Goal: Task Accomplishment & Management: Complete application form

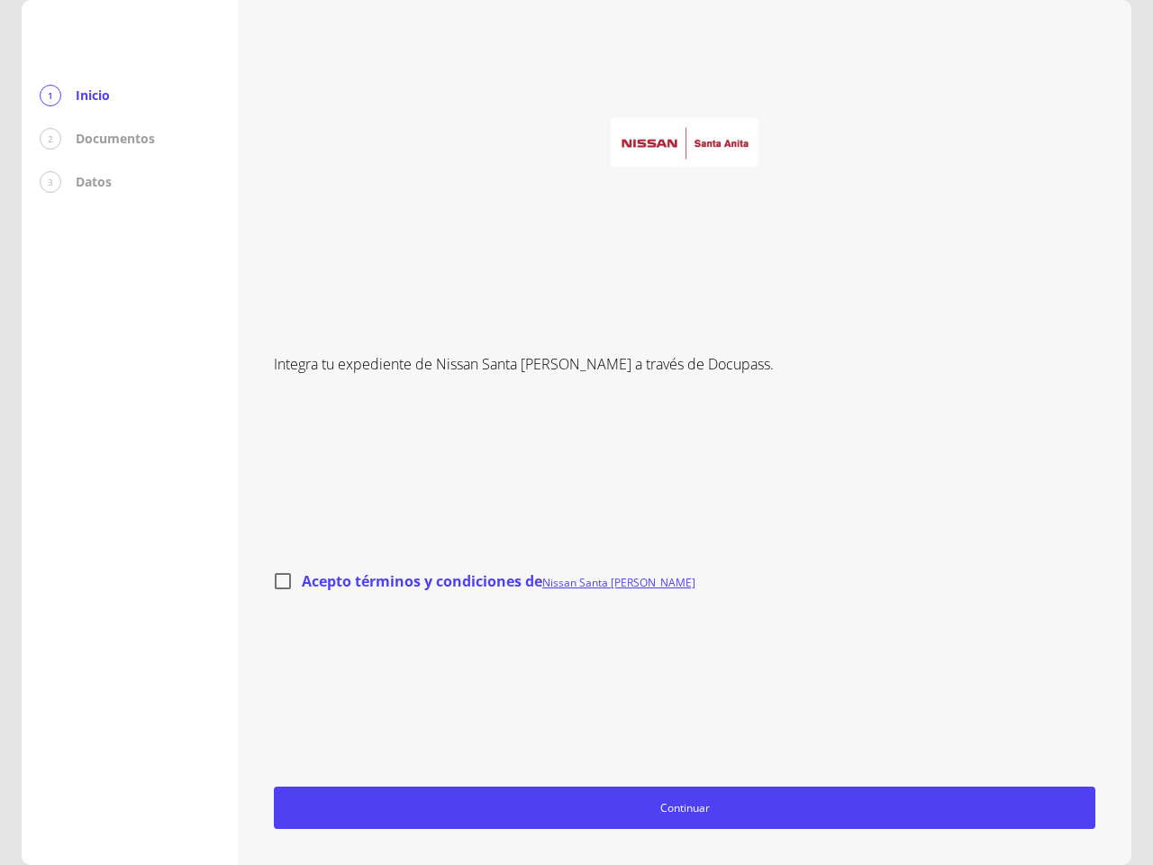
click at [576, 432] on div "Integra tu expediente de Nissan Santa [PERSON_NAME] a través de Docupass. Acept…" at bounding box center [684, 432] width 821 height 793
click at [685, 807] on span "Continuar" at bounding box center [684, 807] width 805 height 19
